Goal: Task Accomplishment & Management: Complete application form

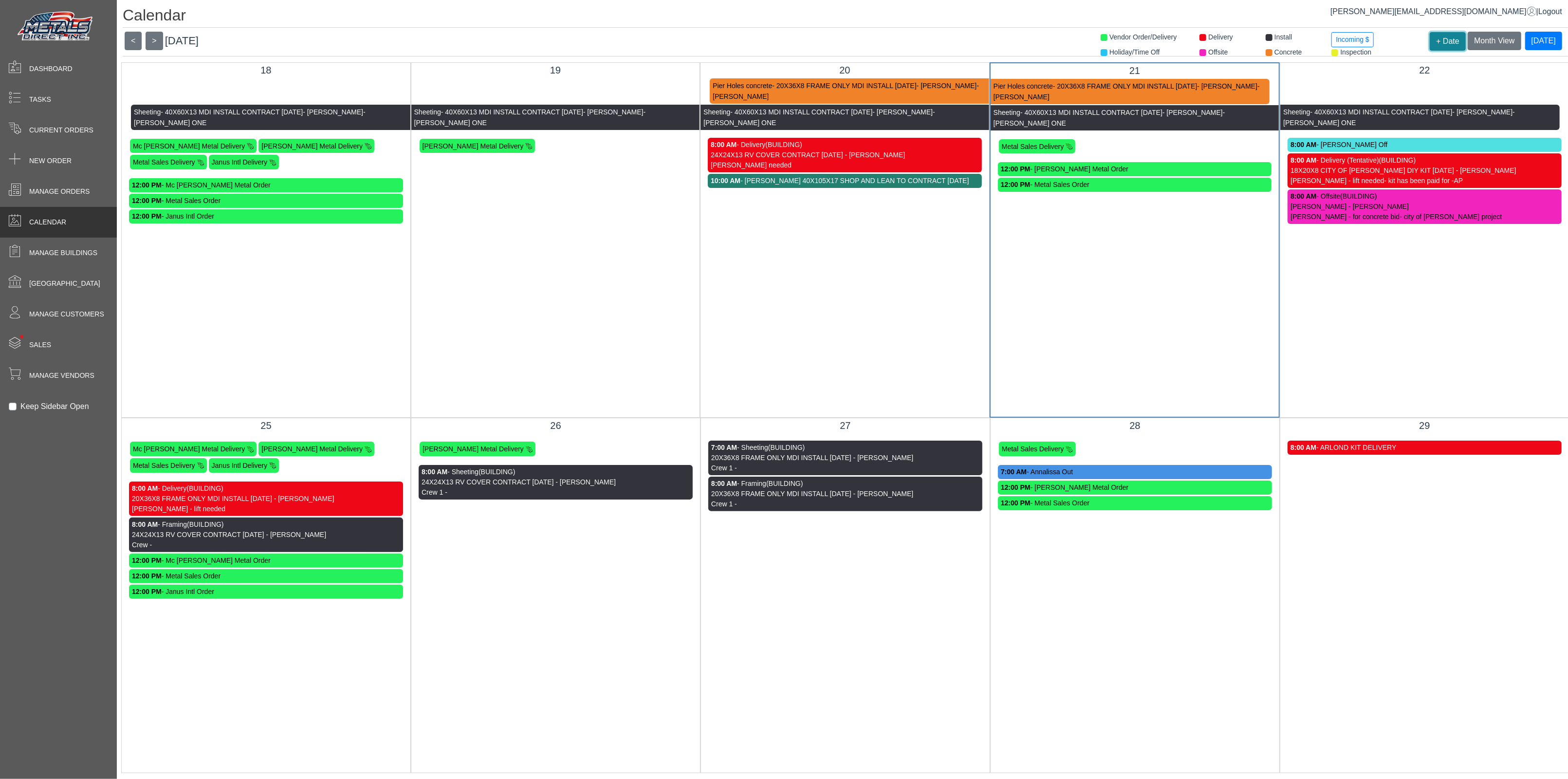
click at [1442, 39] on button "+ Date" at bounding box center [1447, 41] width 36 height 19
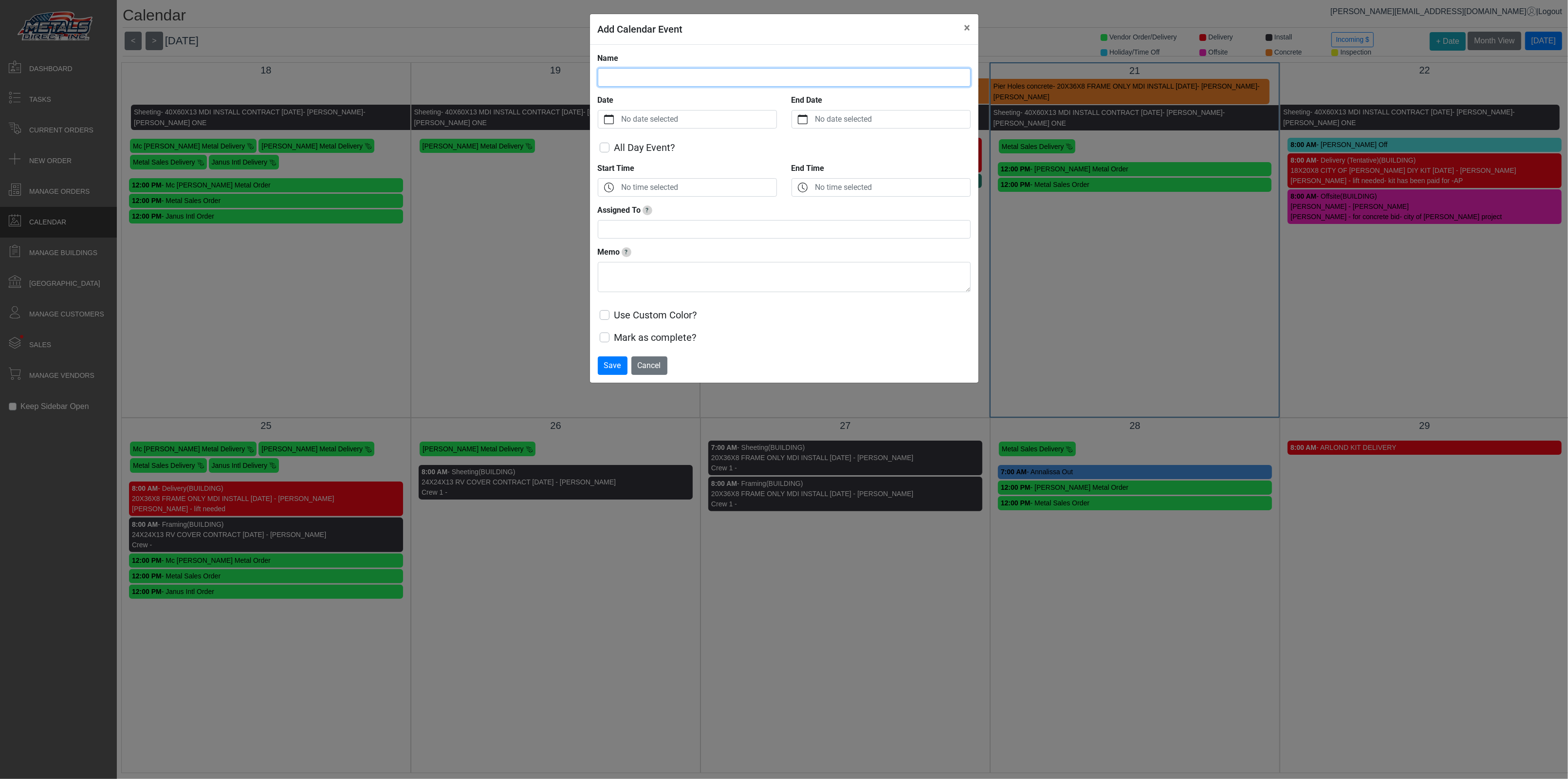
click at [649, 76] on input "Name" at bounding box center [784, 77] width 373 height 19
click at [654, 80] on input "Name" at bounding box center [784, 77] width 373 height 19
type input "**********"
click at [698, 116] on label "No date selected" at bounding box center [698, 120] width 157 height 18
click at [620, 116] on button "Date" at bounding box center [608, 120] width 21 height 18
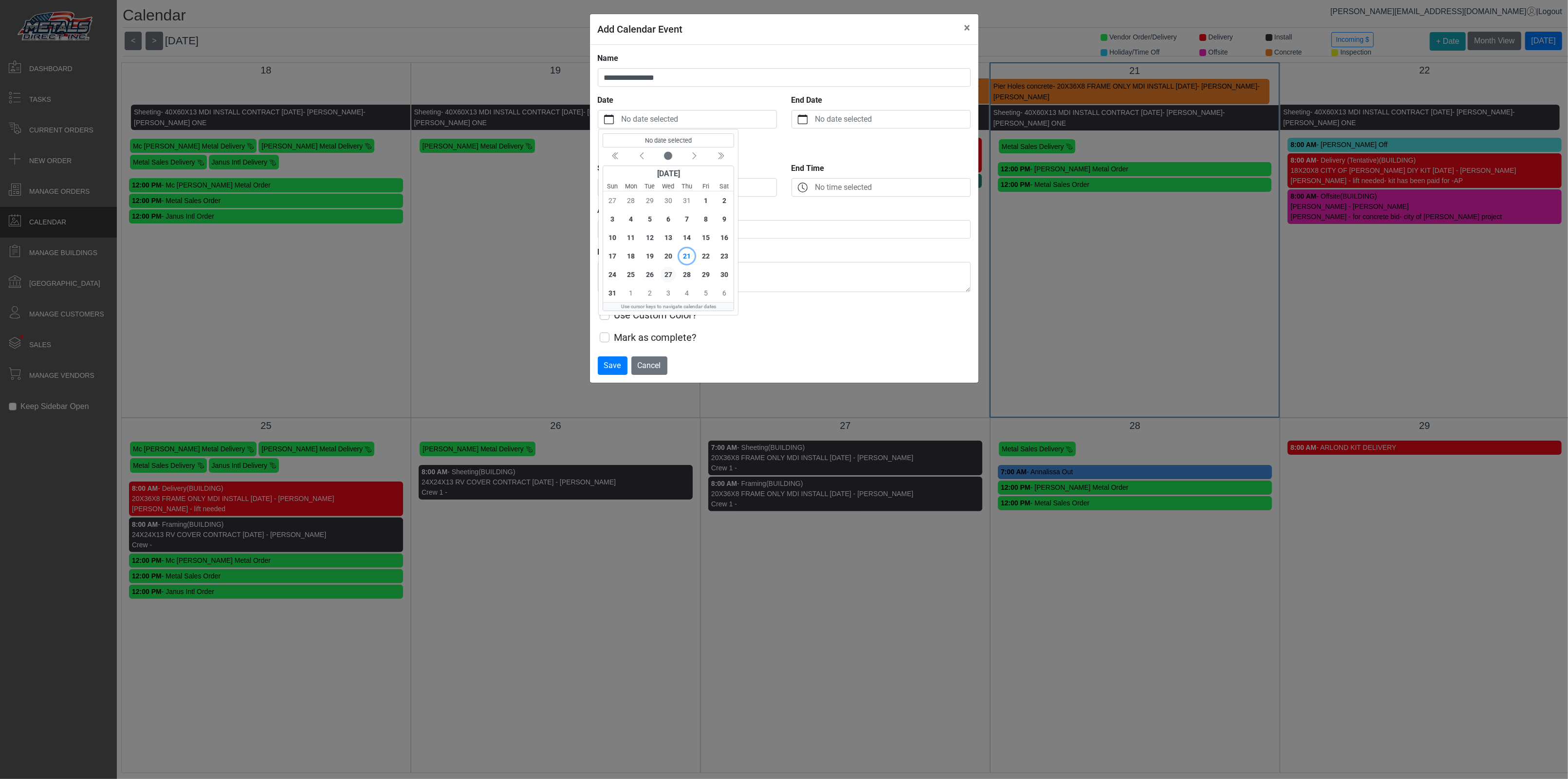
click at [666, 272] on span "27" at bounding box center [667, 275] width 16 height 16
click at [699, 190] on label "No time selected" at bounding box center [698, 188] width 157 height 18
click at [620, 190] on button "Start Time" at bounding box center [608, 188] width 21 height 18
click at [614, 224] on icon "chevron up" at bounding box center [614, 226] width 9 height 9
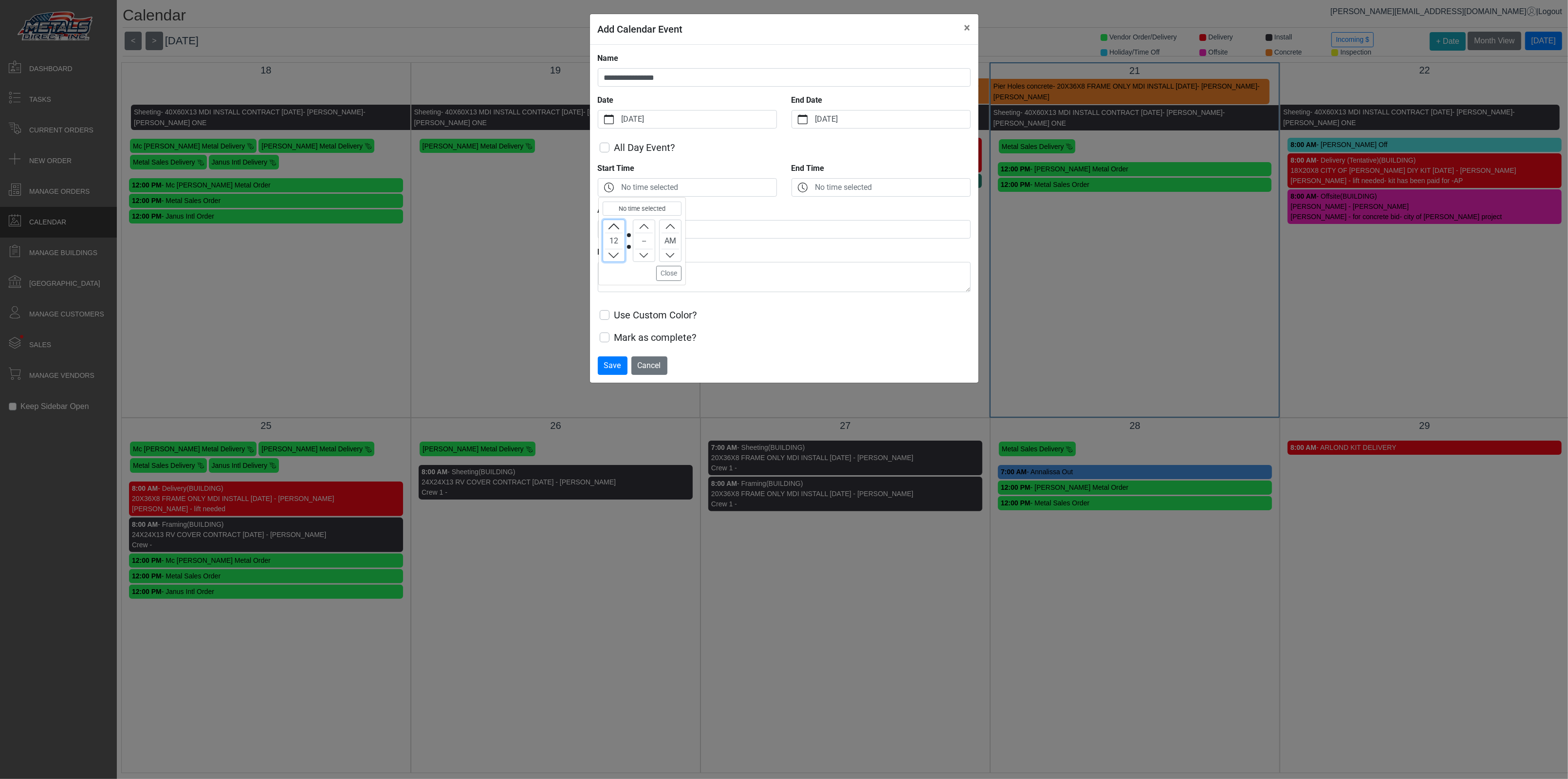
click at [613, 260] on icon "chevron up" at bounding box center [614, 256] width 9 height 9
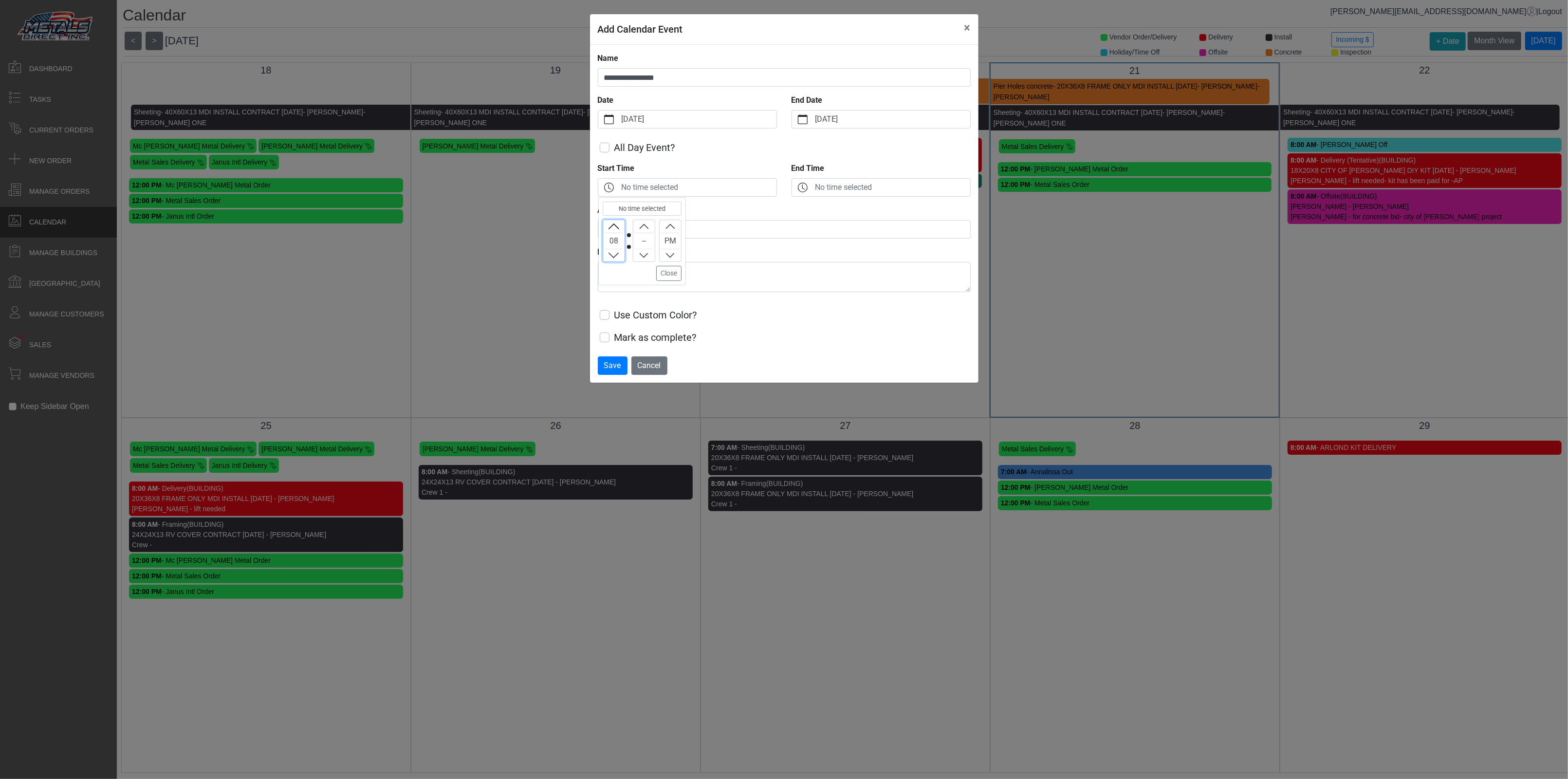
click at [613, 260] on icon "chevron up" at bounding box center [614, 256] width 9 height 9
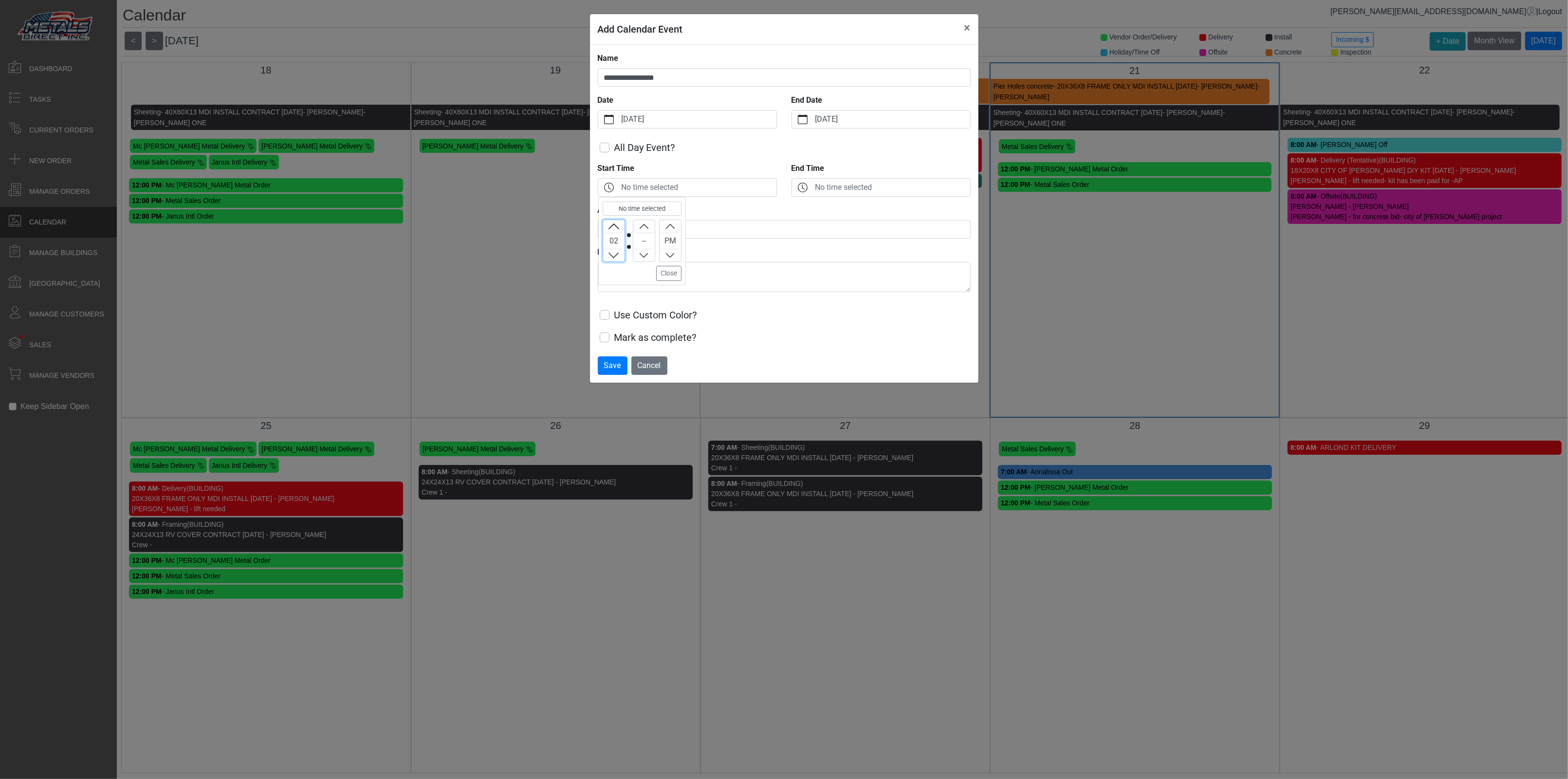
click at [613, 260] on icon "chevron up" at bounding box center [614, 256] width 9 height 9
click at [649, 254] on button "Decrement" at bounding box center [643, 256] width 21 height 12
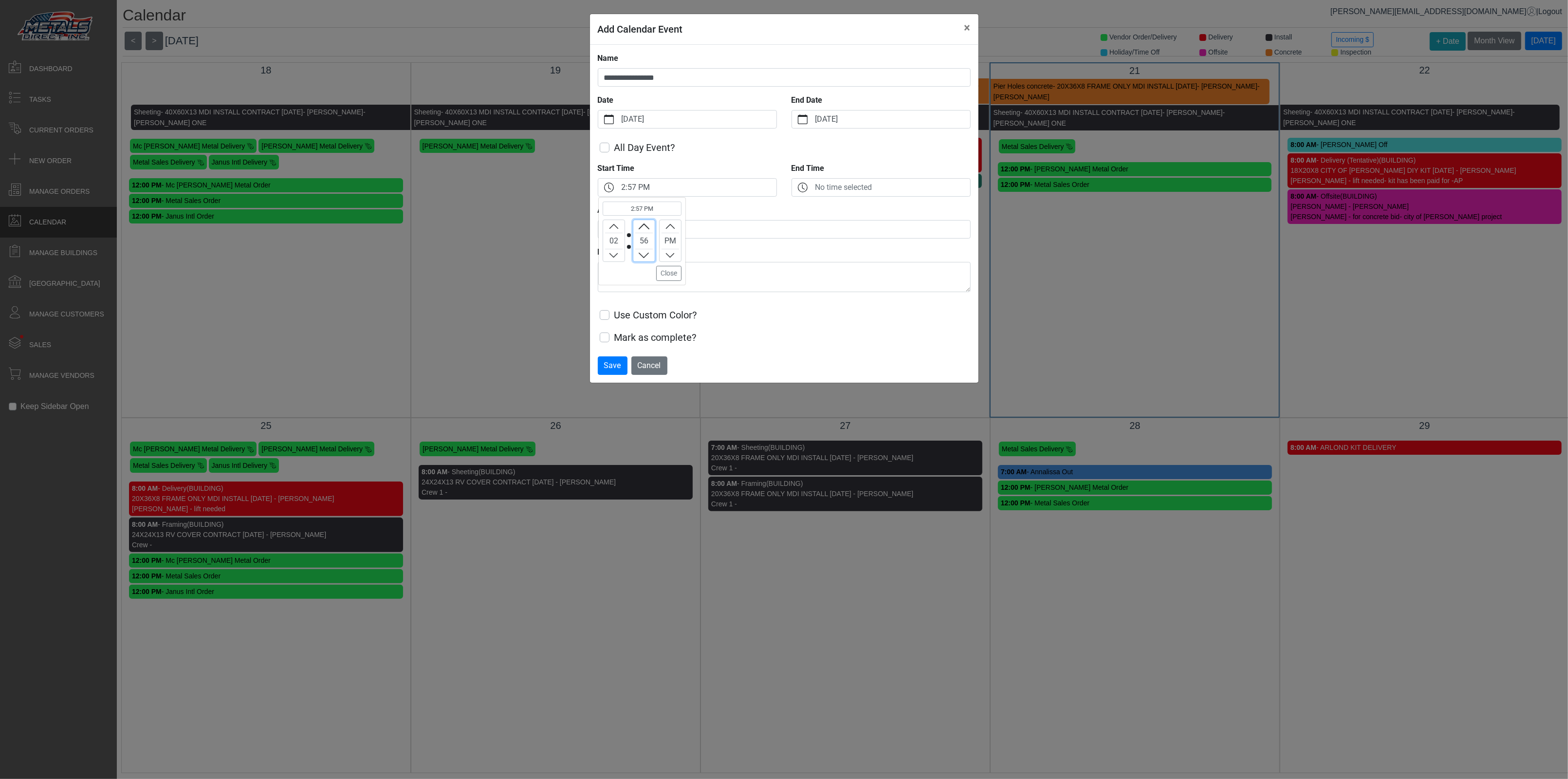
click at [649, 254] on button "Decrement" at bounding box center [643, 256] width 21 height 12
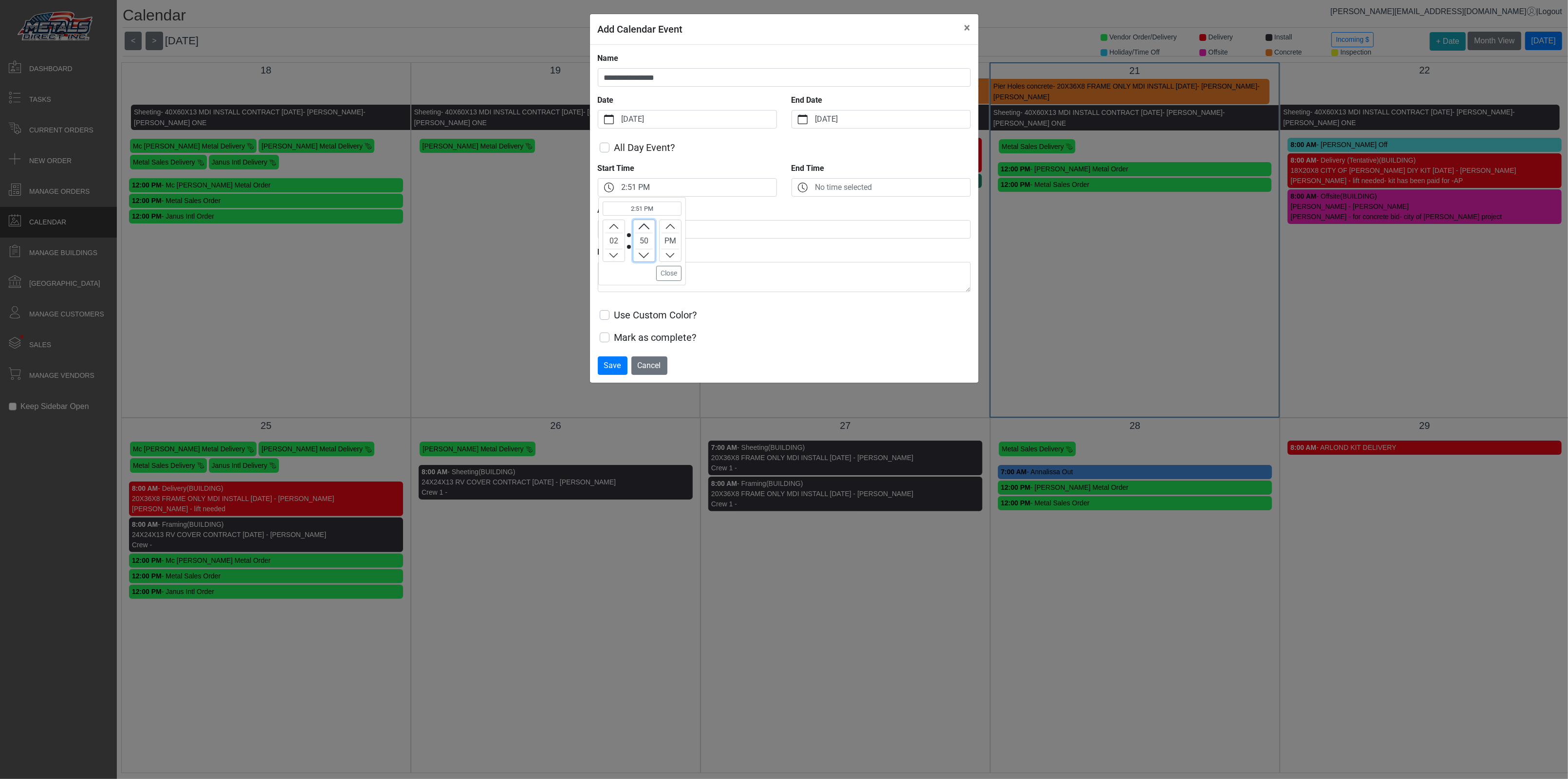
click at [649, 254] on button "Decrement" at bounding box center [643, 256] width 21 height 12
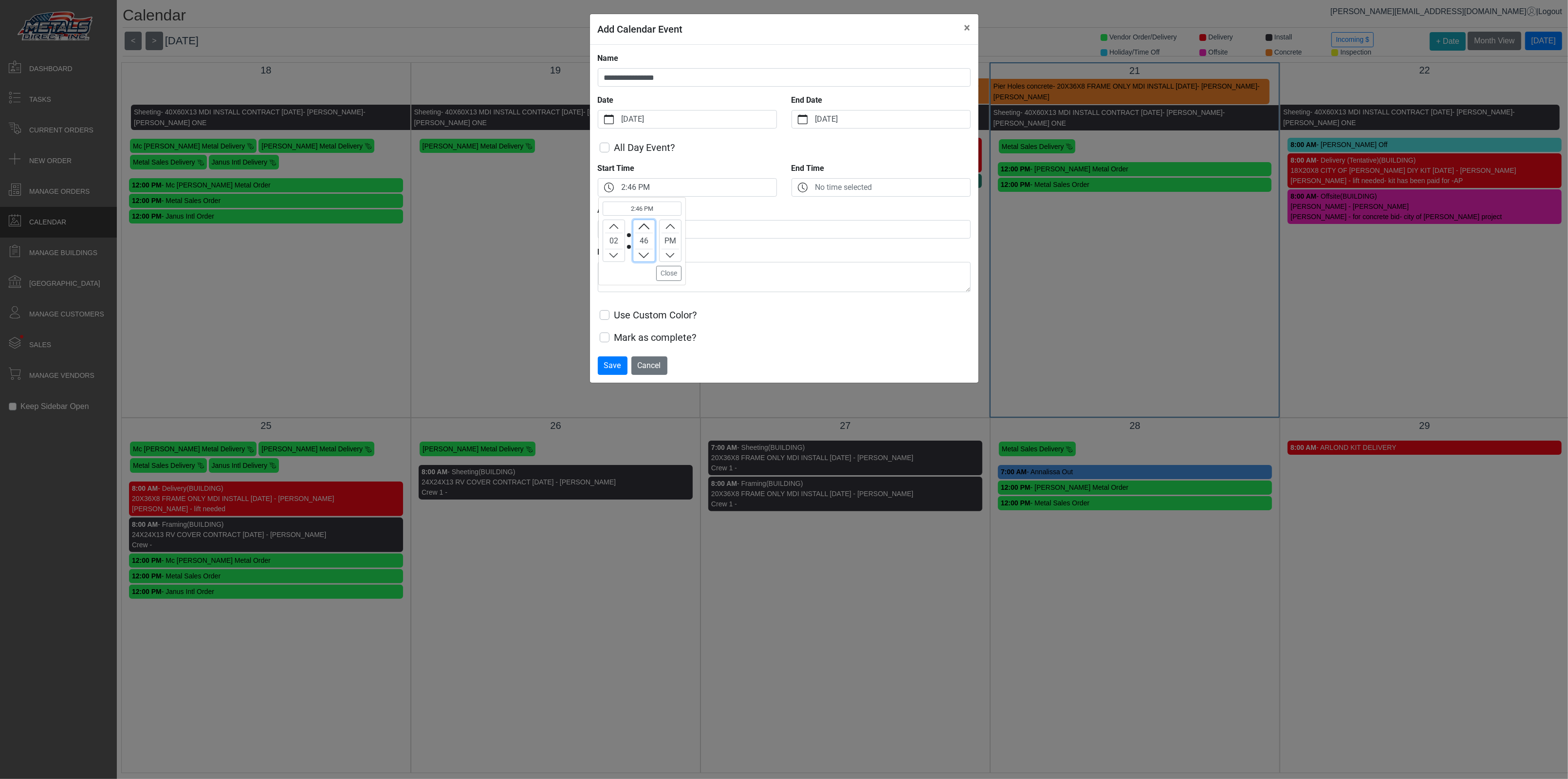
click at [649, 254] on button "Decrement" at bounding box center [643, 256] width 21 height 12
click at [743, 277] on textarea "Memo ?" at bounding box center [784, 277] width 373 height 30
click at [614, 315] on label "Use Custom Color?" at bounding box center [656, 315] width 83 height 14
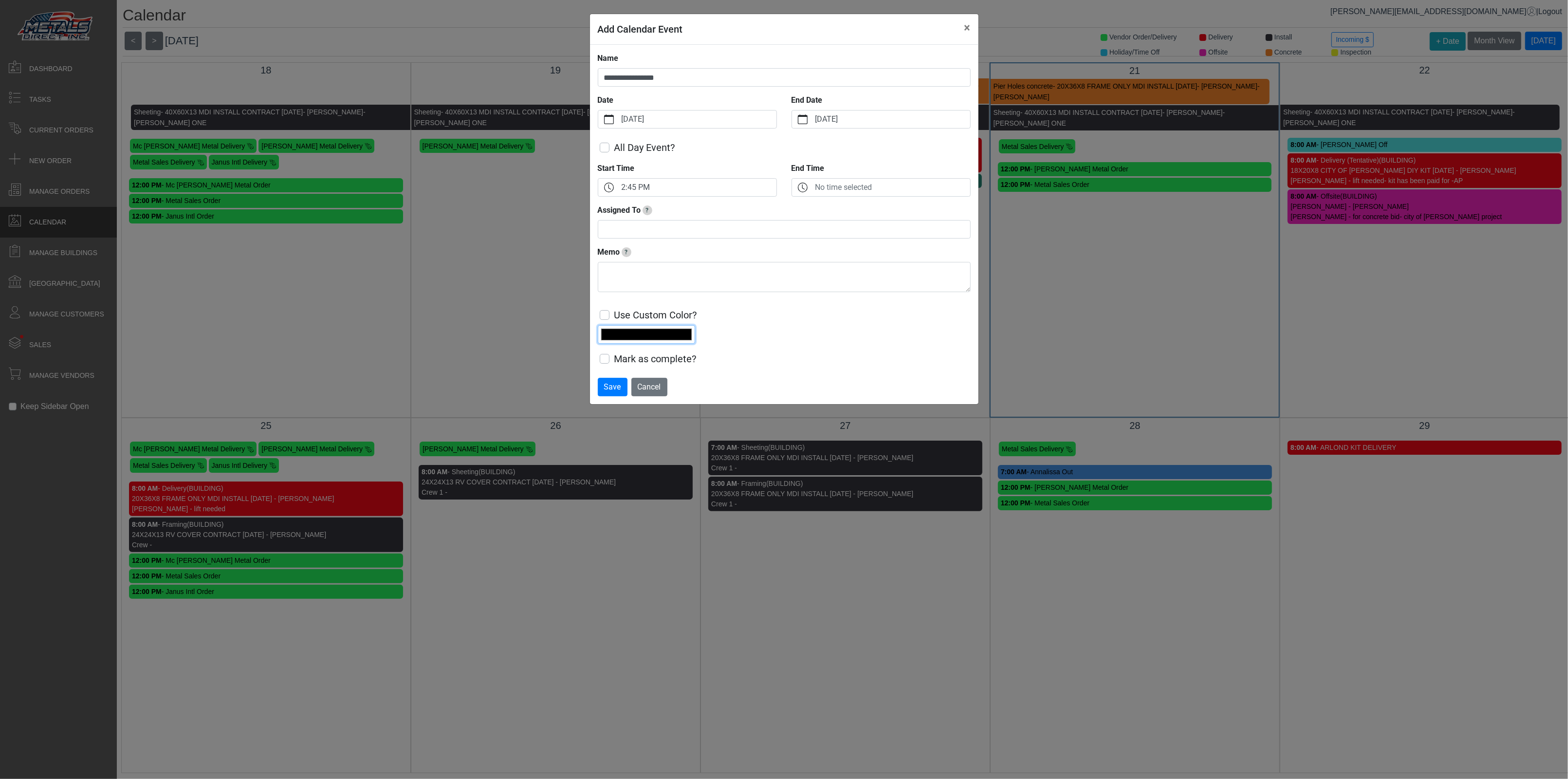
click at [640, 331] on input "*******" at bounding box center [647, 335] width 97 height 19
type input "*******"
click at [768, 350] on div "**********" at bounding box center [784, 210] width 373 height 314
click at [611, 390] on span "Save" at bounding box center [612, 387] width 17 height 9
